Goal: Information Seeking & Learning: Learn about a topic

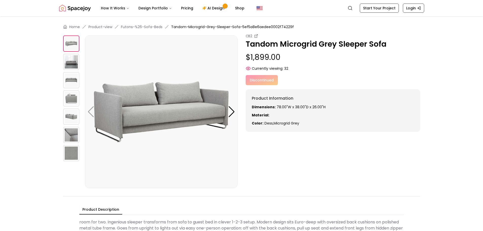
click at [230, 111] on div at bounding box center [231, 111] width 7 height 11
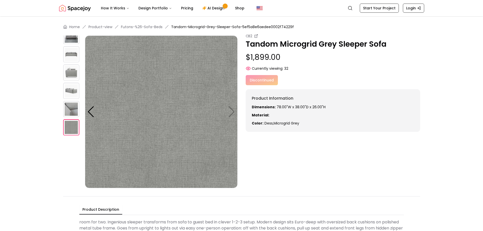
click at [230, 111] on img at bounding box center [161, 112] width 153 height 153
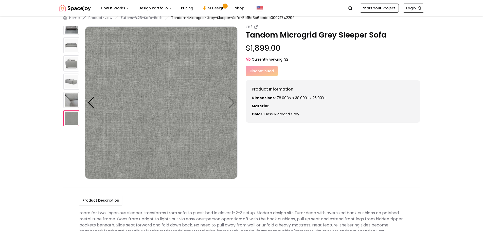
scroll to position [25, 0]
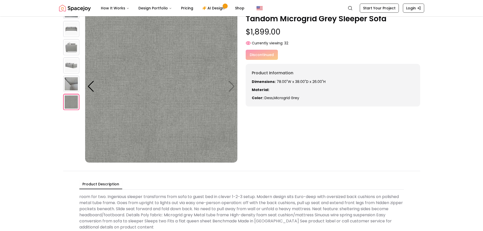
click at [72, 101] on img at bounding box center [71, 102] width 16 height 16
click at [72, 87] on img at bounding box center [71, 84] width 16 height 16
click at [73, 70] on img at bounding box center [71, 65] width 16 height 16
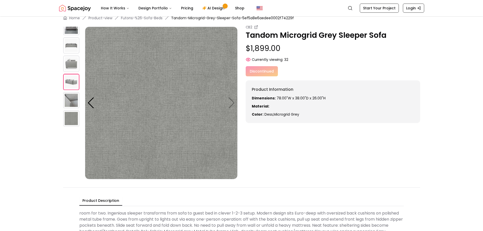
scroll to position [0, 0]
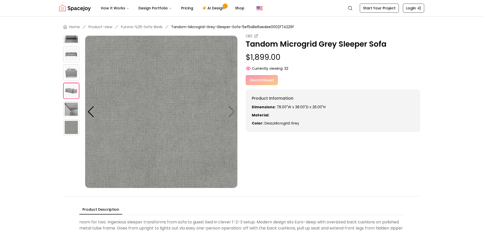
click at [67, 51] on img at bounding box center [71, 54] width 16 height 16
click at [68, 41] on img at bounding box center [71, 36] width 16 height 16
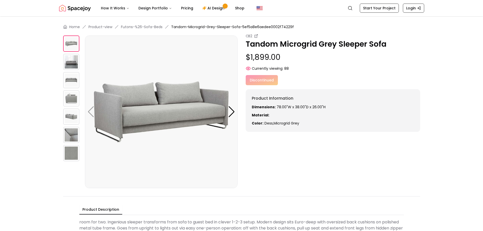
click at [72, 76] on img at bounding box center [71, 80] width 16 height 16
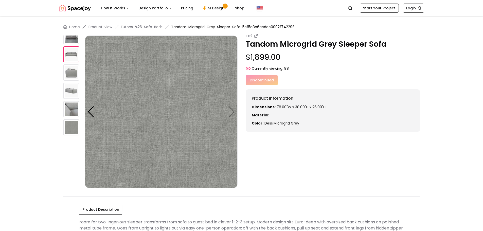
click at [73, 91] on img at bounding box center [71, 91] width 16 height 16
click at [73, 112] on img at bounding box center [71, 109] width 16 height 16
